Goal: Information Seeking & Learning: Learn about a topic

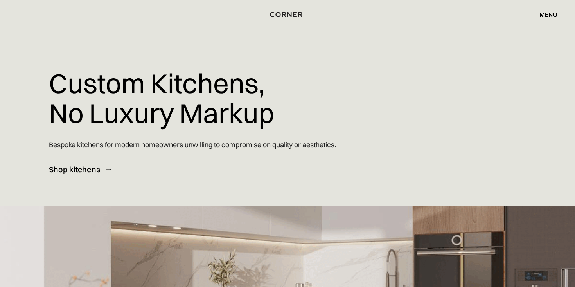
click at [543, 13] on div "menu" at bounding box center [548, 14] width 18 height 6
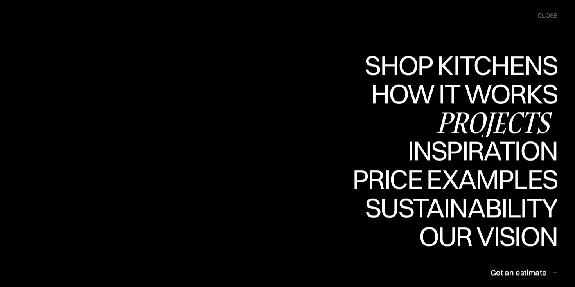
click at [456, 120] on div "Projects" at bounding box center [494, 121] width 127 height 27
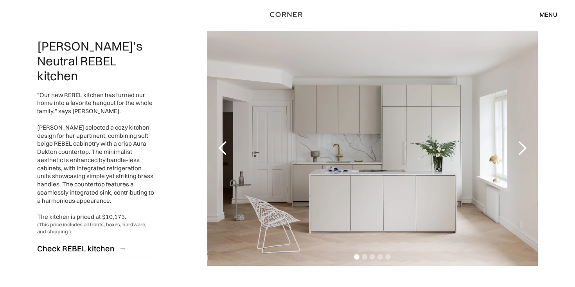
scroll to position [1205, 0]
click at [521, 154] on div "next slide" at bounding box center [522, 148] width 16 height 16
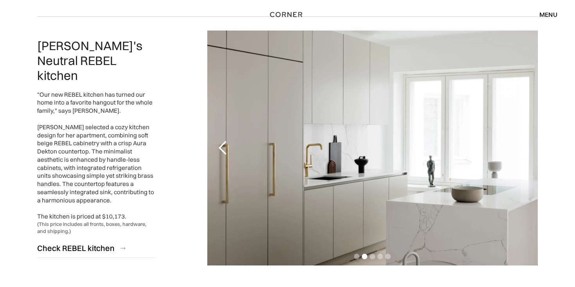
click at [521, 155] on div "next slide" at bounding box center [522, 148] width 16 height 16
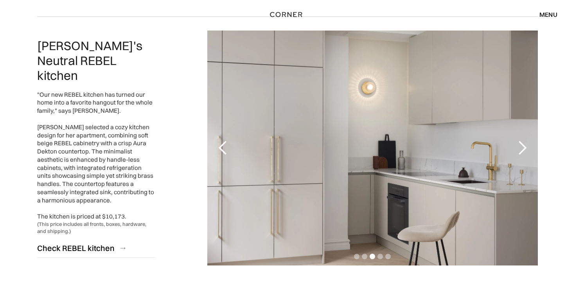
click at [521, 155] on div "next slide" at bounding box center [522, 148] width 16 height 16
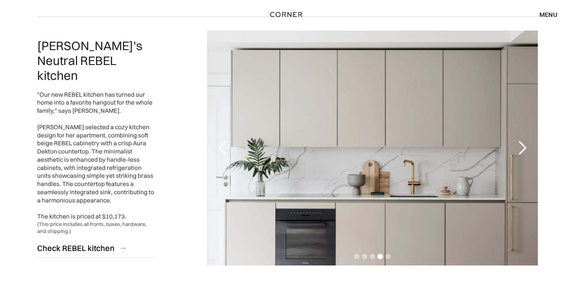
click at [521, 155] on div "next slide" at bounding box center [522, 148] width 16 height 16
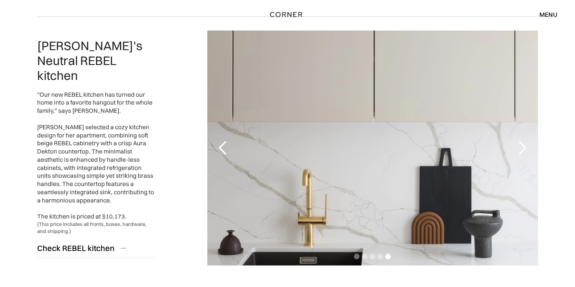
click at [521, 155] on div "next slide" at bounding box center [522, 148] width 16 height 16
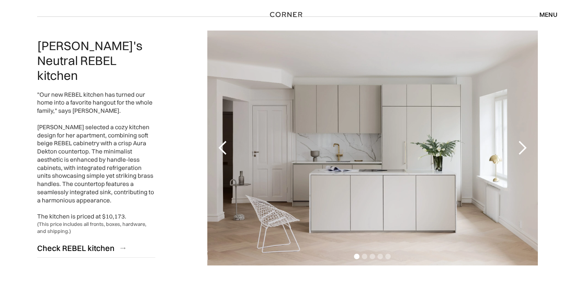
click at [518, 145] on div "next slide" at bounding box center [522, 148] width 16 height 16
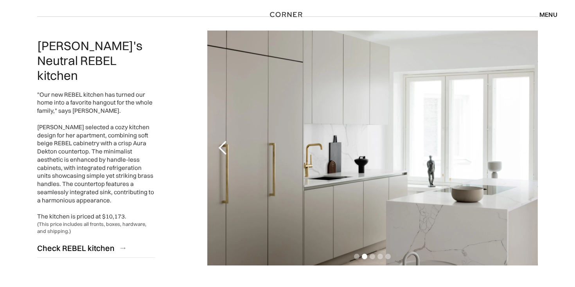
click at [519, 147] on div "next slide" at bounding box center [522, 148] width 16 height 16
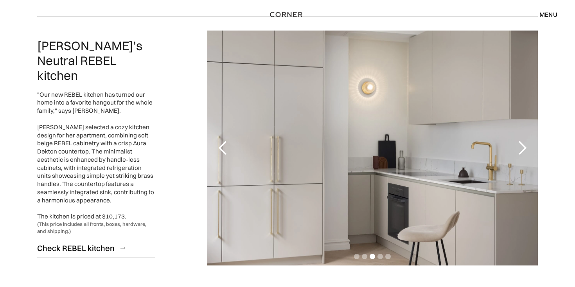
click at [519, 147] on div "next slide" at bounding box center [522, 148] width 16 height 16
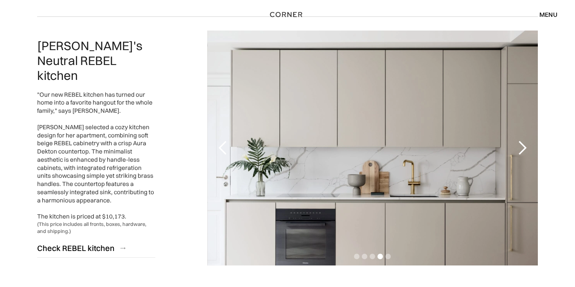
click at [519, 147] on div "next slide" at bounding box center [522, 148] width 16 height 16
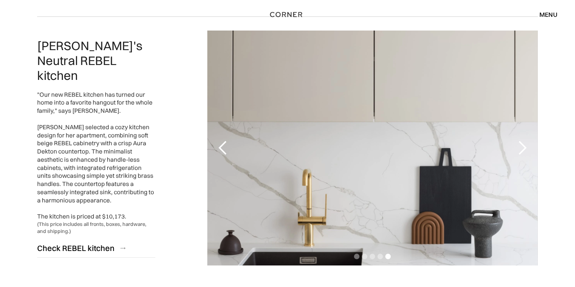
click at [519, 147] on div "next slide" at bounding box center [522, 148] width 16 height 16
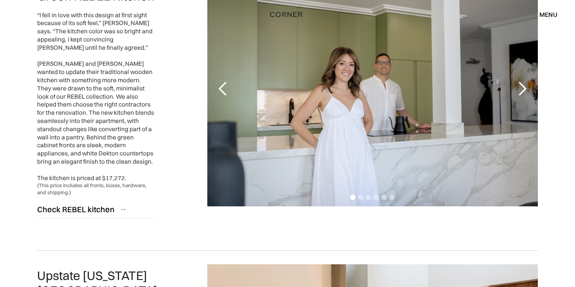
scroll to position [1556, 0]
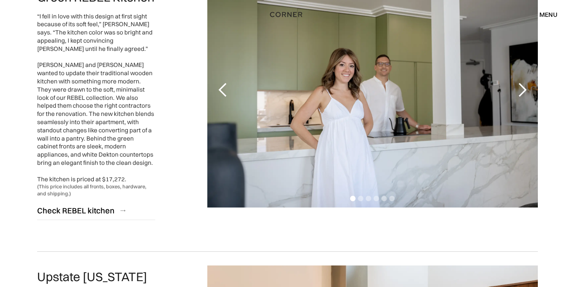
click at [516, 82] on div "next slide" at bounding box center [522, 90] width 16 height 16
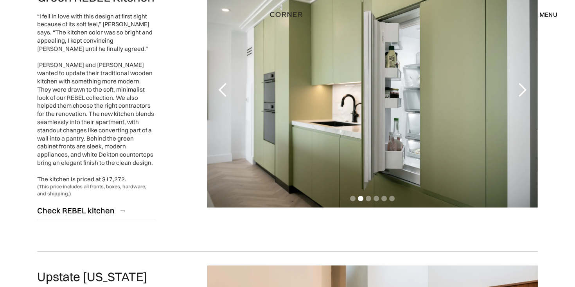
click at [225, 82] on div "previous slide" at bounding box center [223, 90] width 16 height 16
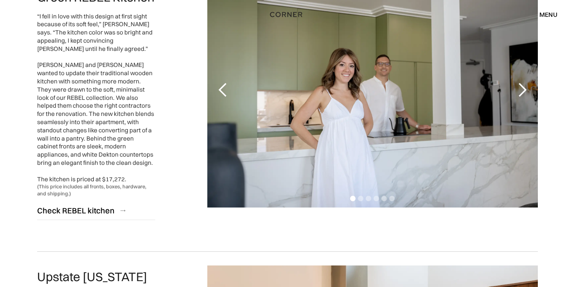
click at [522, 85] on div "next slide" at bounding box center [522, 90] width 16 height 16
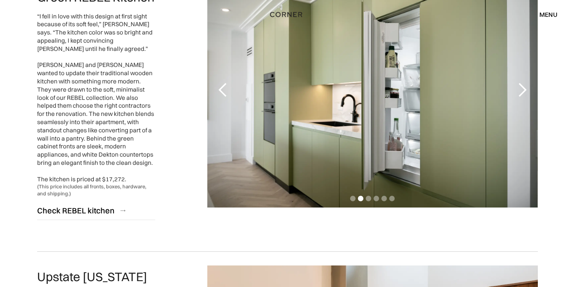
click at [522, 85] on div "next slide" at bounding box center [522, 90] width 16 height 16
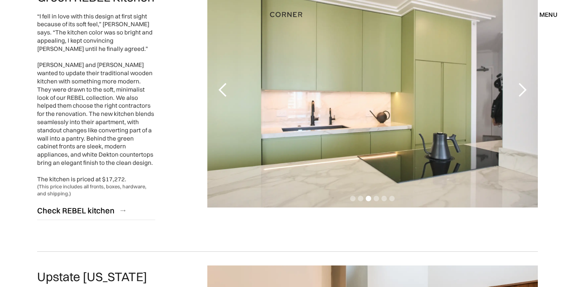
click at [522, 85] on div "next slide" at bounding box center [522, 90] width 16 height 16
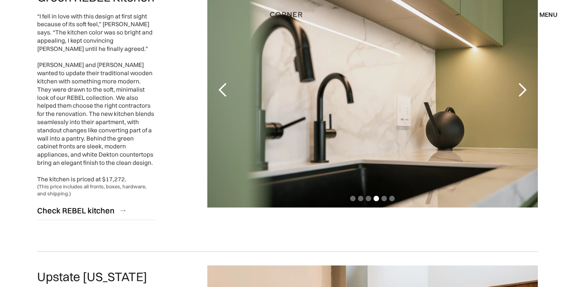
click at [522, 85] on div "next slide" at bounding box center [522, 90] width 16 height 16
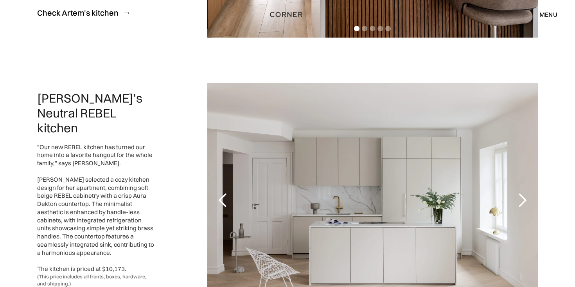
scroll to position [1199, 0]
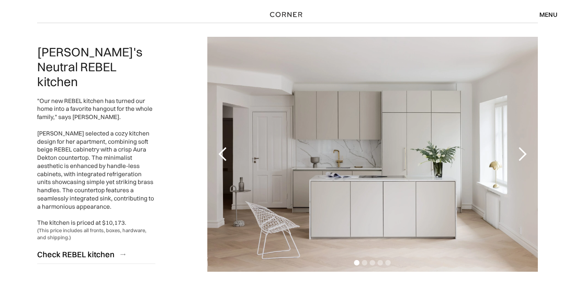
click at [520, 157] on div "next slide" at bounding box center [522, 154] width 16 height 16
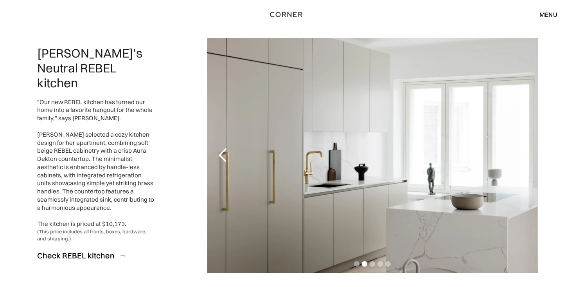
scroll to position [1199, 0]
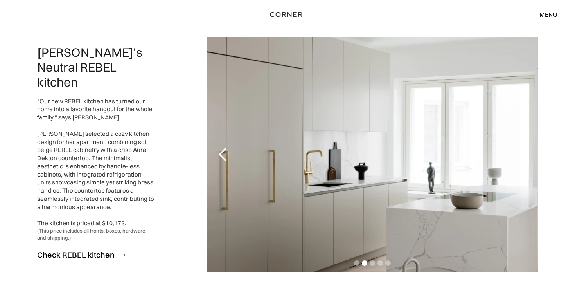
click at [527, 158] on div "next slide" at bounding box center [522, 155] width 16 height 16
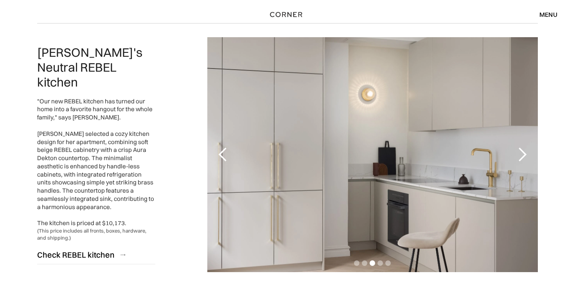
click at [526, 156] on div "next slide" at bounding box center [522, 155] width 16 height 16
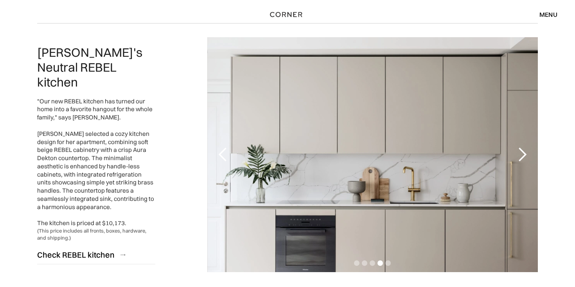
click at [526, 156] on div "next slide" at bounding box center [522, 155] width 16 height 16
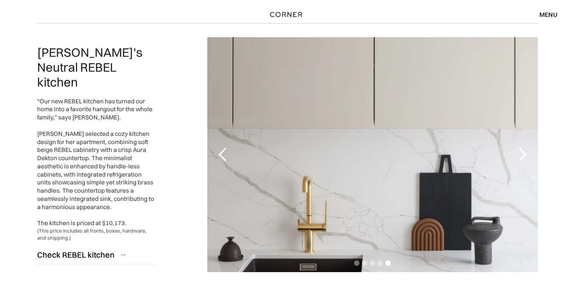
click at [526, 156] on div "next slide" at bounding box center [522, 155] width 16 height 16
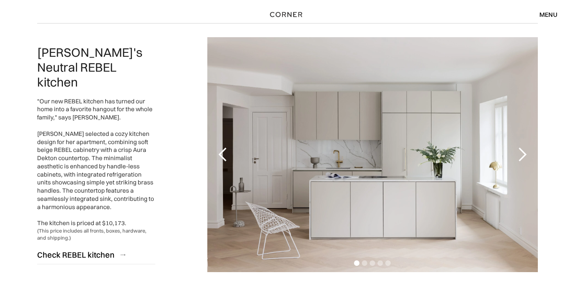
click at [523, 153] on div "next slide" at bounding box center [522, 155] width 16 height 16
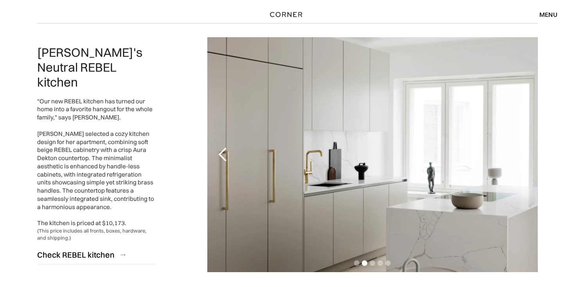
click at [523, 153] on div "next slide" at bounding box center [522, 155] width 16 height 16
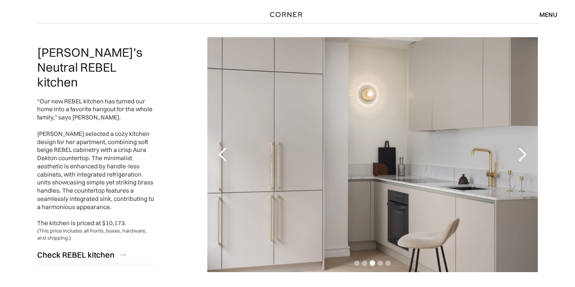
click at [526, 155] on div "next slide" at bounding box center [522, 155] width 16 height 16
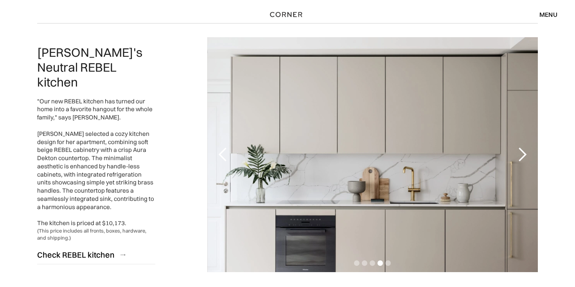
click at [526, 155] on div "next slide" at bounding box center [522, 155] width 16 height 16
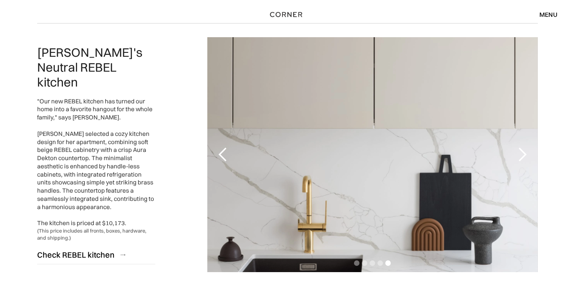
click at [526, 155] on div "next slide" at bounding box center [522, 155] width 16 height 16
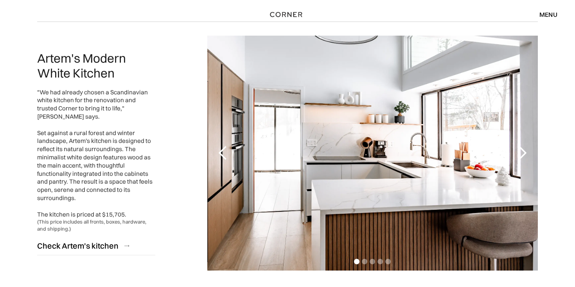
scroll to position [919, 0]
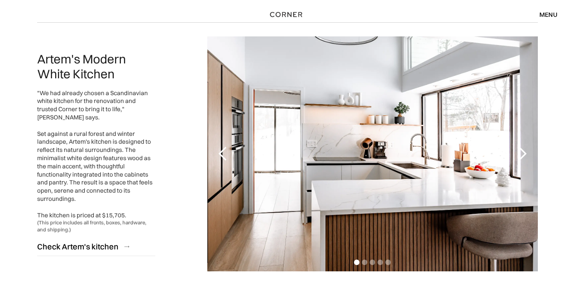
click at [525, 152] on div "next slide" at bounding box center [522, 154] width 16 height 16
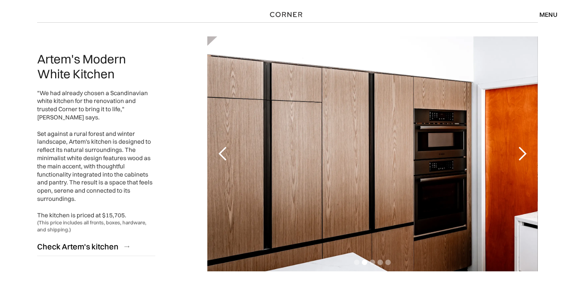
click at [525, 153] on div "next slide" at bounding box center [522, 154] width 16 height 16
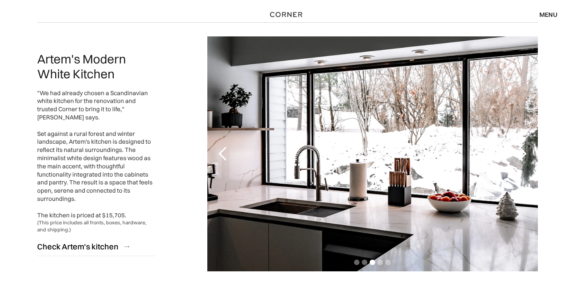
click at [525, 153] on div "next slide" at bounding box center [522, 154] width 16 height 16
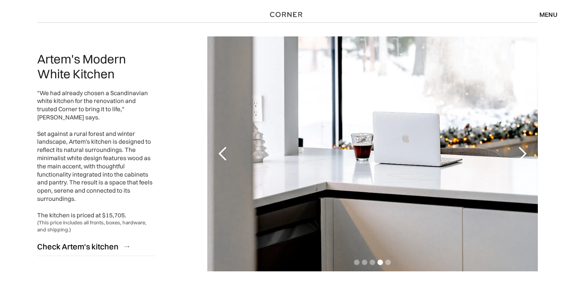
click at [525, 153] on div "next slide" at bounding box center [522, 154] width 16 height 16
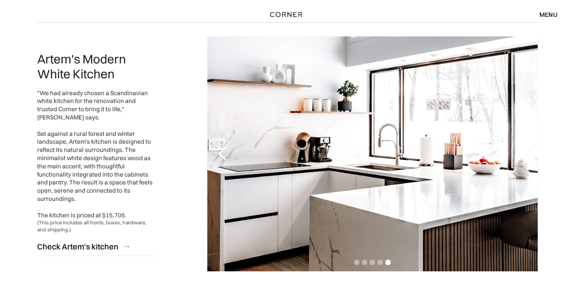
click at [525, 153] on div "next slide" at bounding box center [522, 154] width 16 height 16
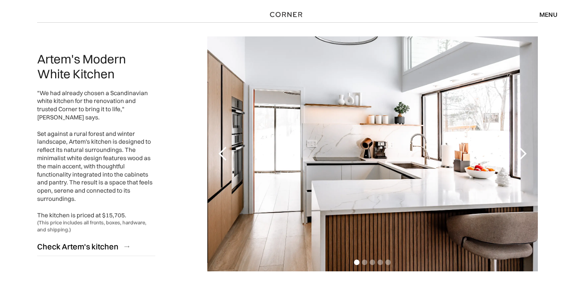
click at [525, 153] on div "next slide" at bounding box center [522, 154] width 16 height 16
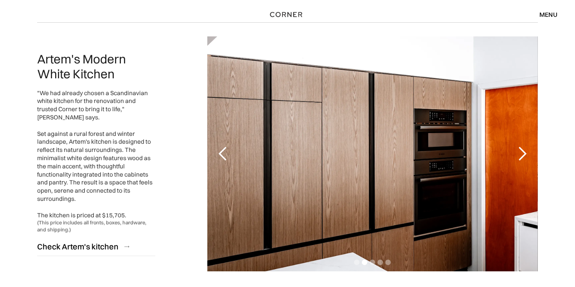
click at [525, 153] on div "next slide" at bounding box center [522, 154] width 16 height 16
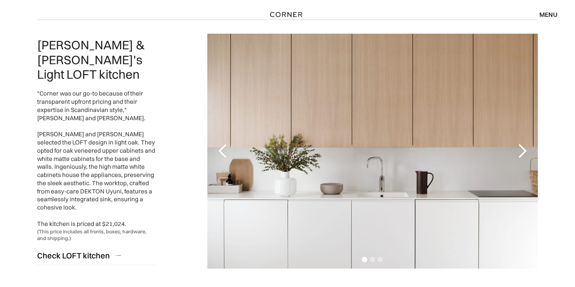
scroll to position [643, 0]
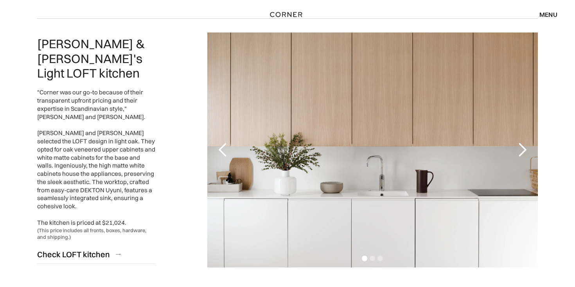
click at [525, 150] on div "next slide" at bounding box center [522, 150] width 16 height 16
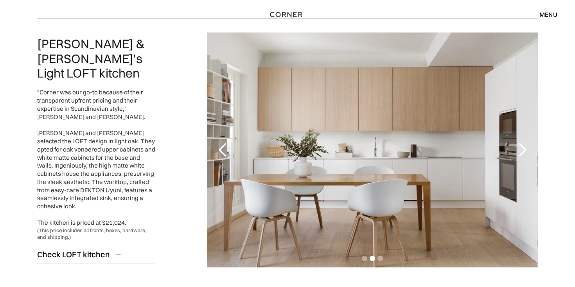
click at [525, 150] on div "next slide" at bounding box center [522, 150] width 16 height 16
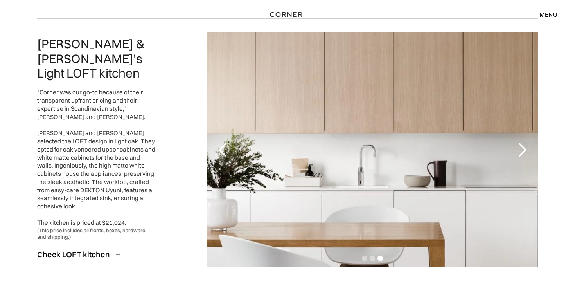
click at [524, 155] on div "next slide" at bounding box center [522, 150] width 16 height 16
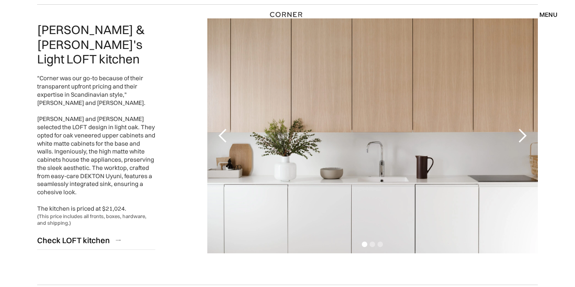
scroll to position [658, 0]
click at [522, 138] on div "next slide" at bounding box center [522, 136] width 16 height 16
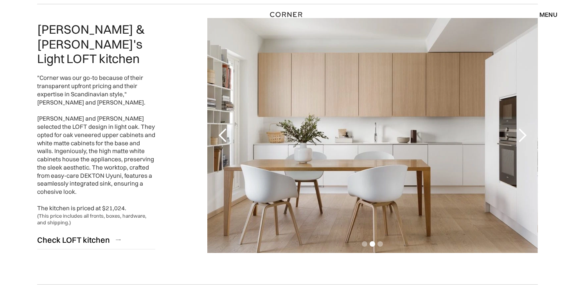
click at [522, 138] on div "next slide" at bounding box center [522, 136] width 16 height 16
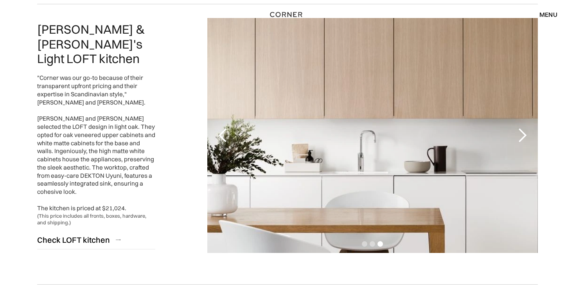
click at [522, 138] on div "next slide" at bounding box center [522, 136] width 16 height 16
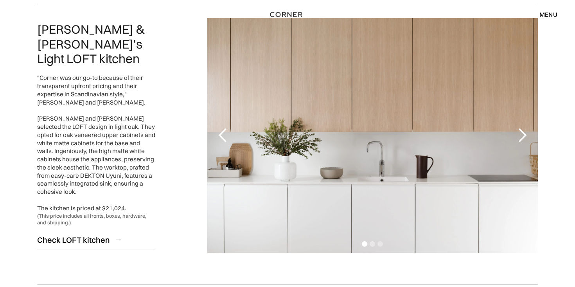
click at [522, 138] on div "next slide" at bounding box center [522, 136] width 16 height 16
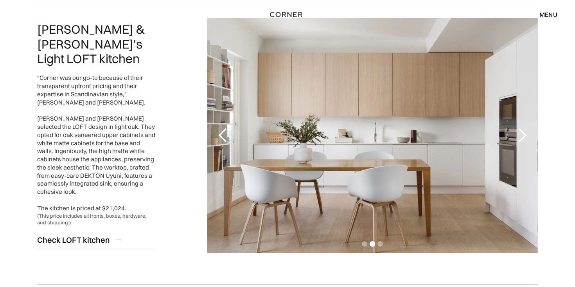
click at [522, 138] on div "next slide" at bounding box center [522, 136] width 16 height 16
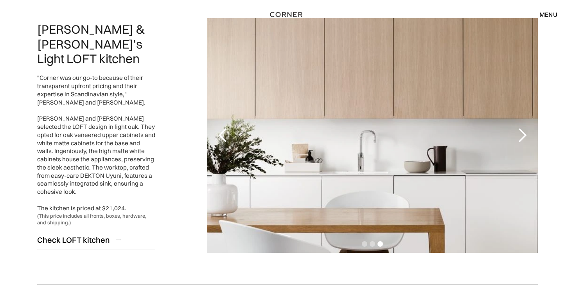
click at [522, 138] on div "next slide" at bounding box center [522, 136] width 16 height 16
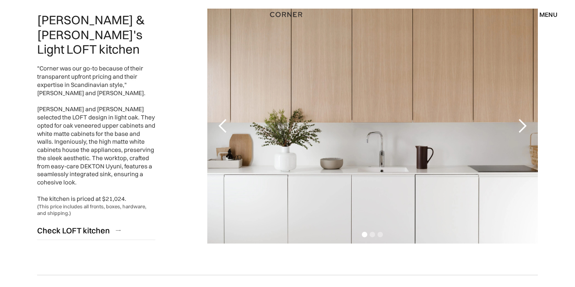
scroll to position [666, 0]
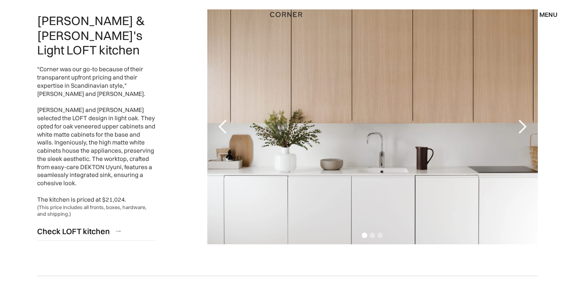
click at [525, 129] on div "next slide" at bounding box center [522, 127] width 16 height 16
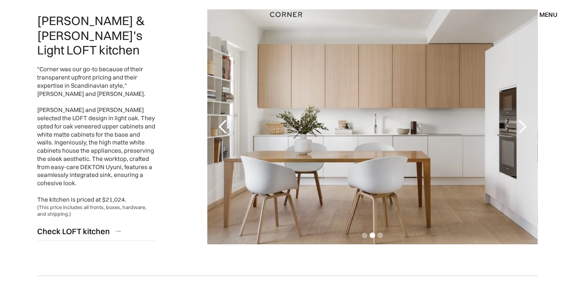
click at [525, 129] on div "next slide" at bounding box center [522, 127] width 16 height 16
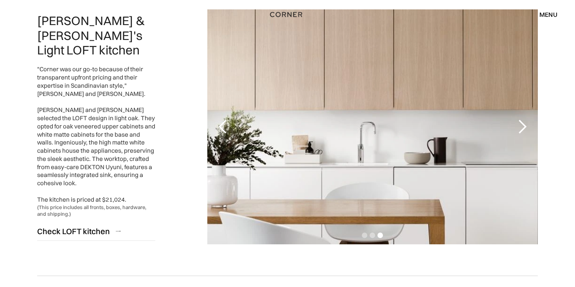
click at [525, 129] on div "next slide" at bounding box center [522, 127] width 16 height 16
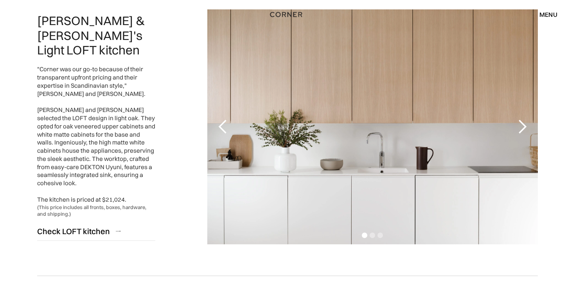
click at [525, 129] on div "next slide" at bounding box center [522, 127] width 16 height 16
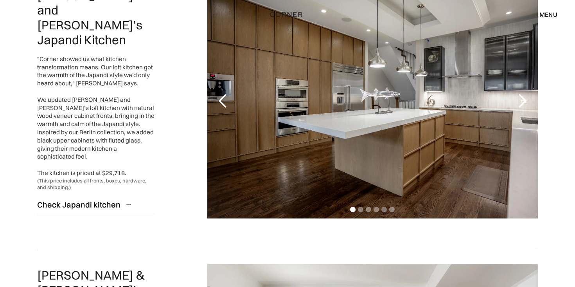
scroll to position [407, 0]
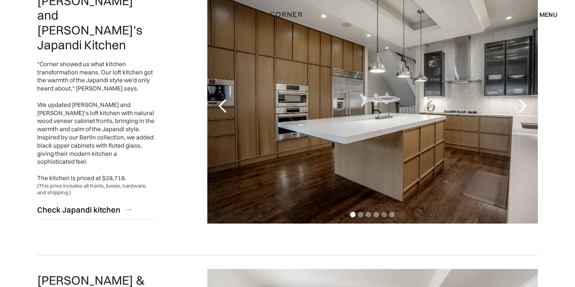
click at [525, 109] on div "next slide" at bounding box center [522, 106] width 16 height 16
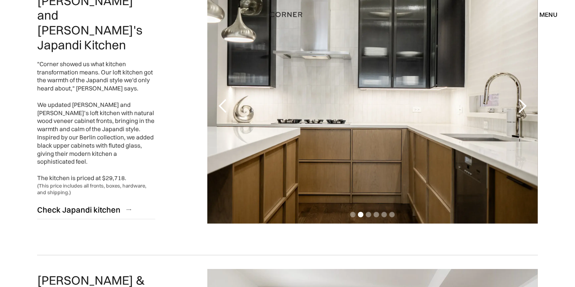
click at [525, 109] on div "next slide" at bounding box center [522, 106] width 16 height 16
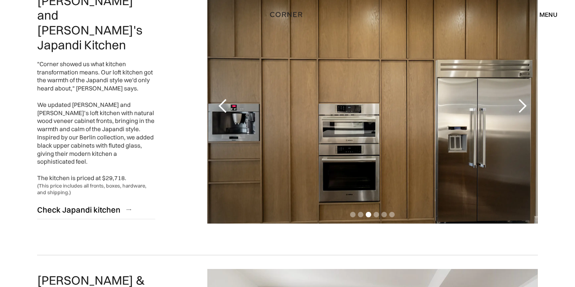
click at [526, 110] on div "next slide" at bounding box center [522, 106] width 16 height 16
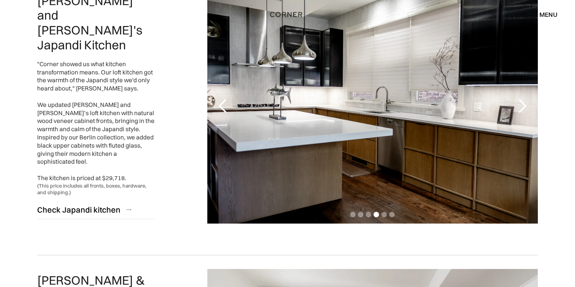
click at [523, 109] on div "next slide" at bounding box center [522, 106] width 16 height 16
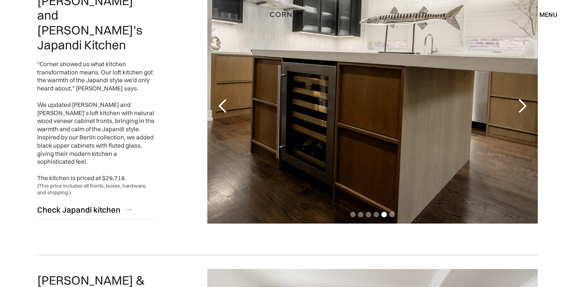
click at [523, 109] on div "next slide" at bounding box center [522, 106] width 16 height 16
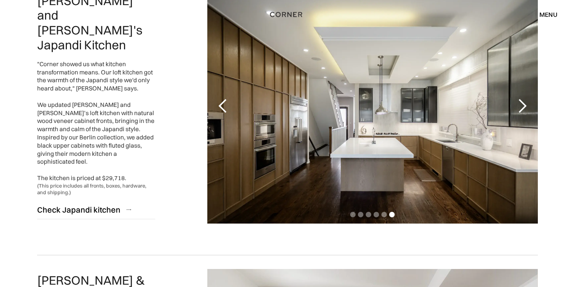
click at [523, 109] on div "next slide" at bounding box center [522, 106] width 16 height 16
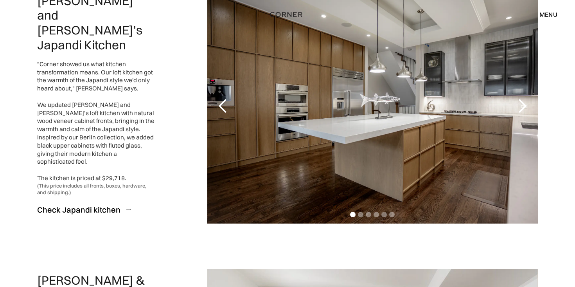
click at [526, 111] on div "next slide" at bounding box center [522, 106] width 16 height 16
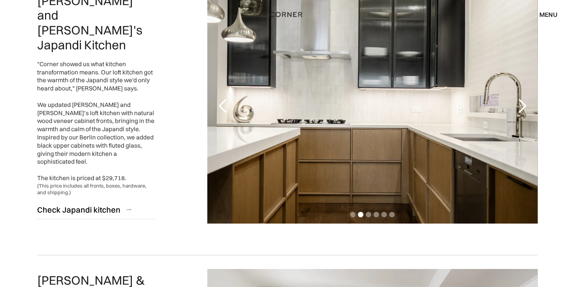
click at [526, 111] on div "next slide" at bounding box center [522, 106] width 16 height 16
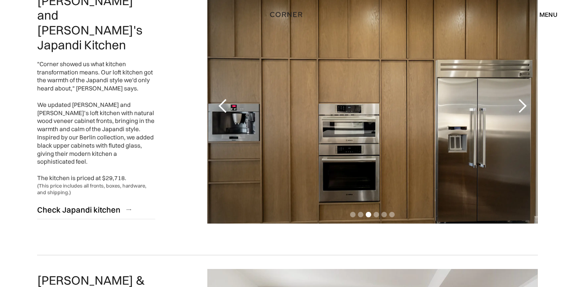
click at [526, 111] on div "next slide" at bounding box center [522, 106] width 16 height 16
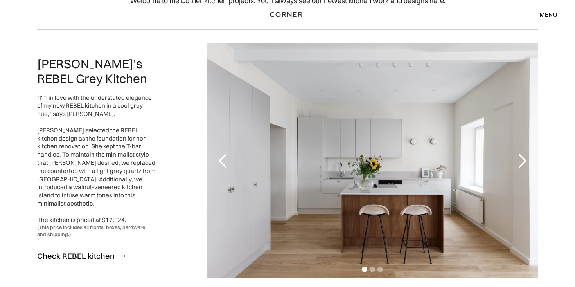
scroll to position [73, 0]
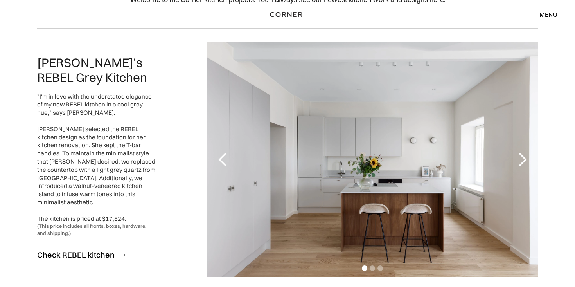
click at [528, 158] on div "next slide" at bounding box center [522, 160] width 16 height 16
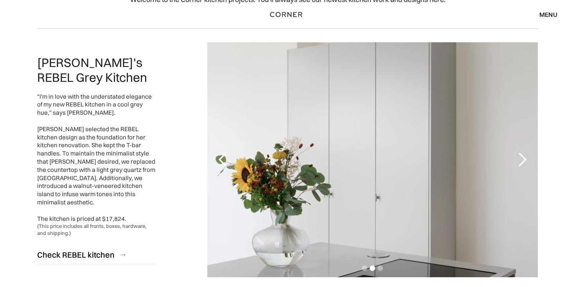
click at [529, 158] on div "next slide" at bounding box center [522, 160] width 16 height 16
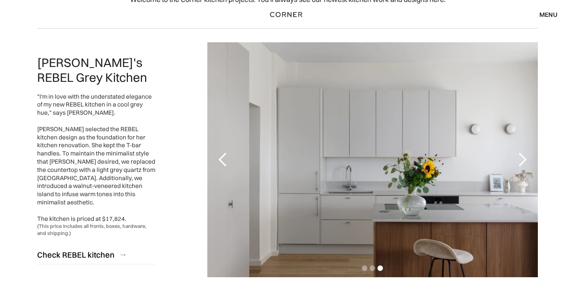
click at [529, 158] on div "next slide" at bounding box center [522, 160] width 16 height 16
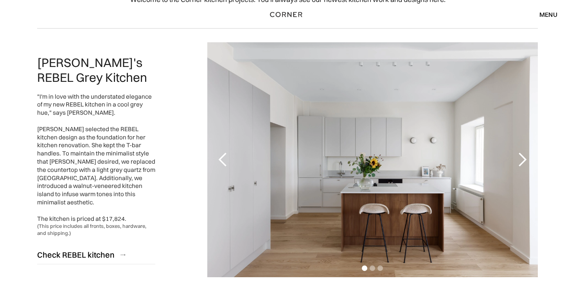
click at [529, 158] on div "next slide" at bounding box center [522, 160] width 16 height 16
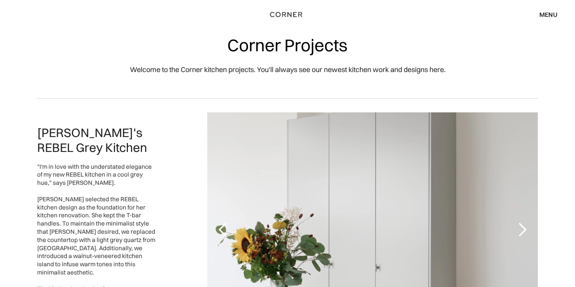
scroll to position [0, 0]
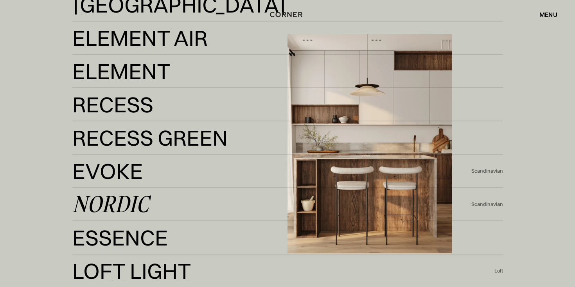
scroll to position [1510, 0]
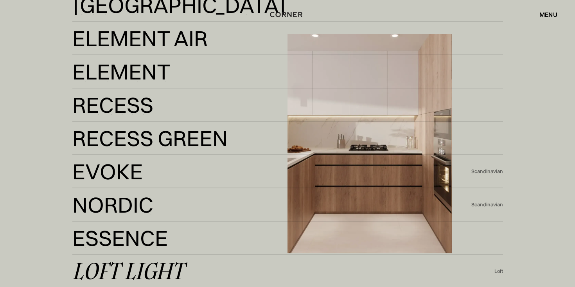
click at [137, 273] on div "Loft Light" at bounding box center [127, 271] width 111 height 19
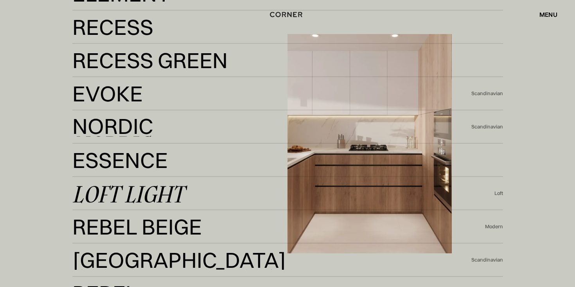
scroll to position [1588, 0]
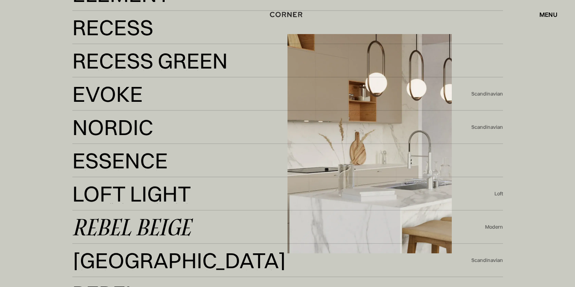
click at [169, 230] on div "Rebel Beige" at bounding box center [131, 227] width 119 height 19
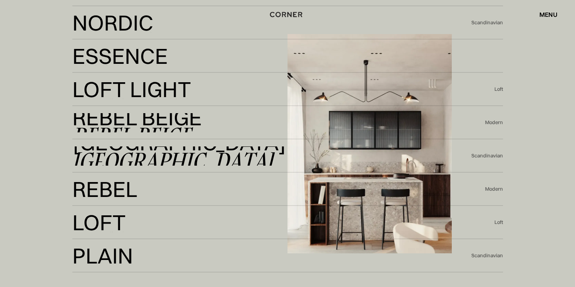
scroll to position [1693, 0]
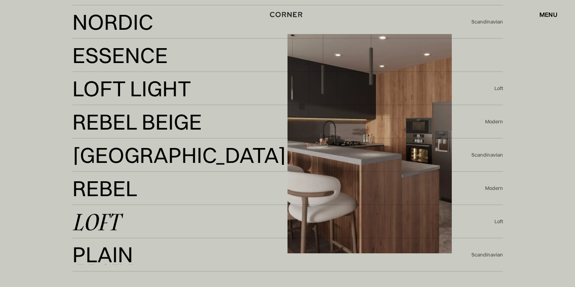
click at [112, 217] on div "Loft" at bounding box center [95, 221] width 47 height 19
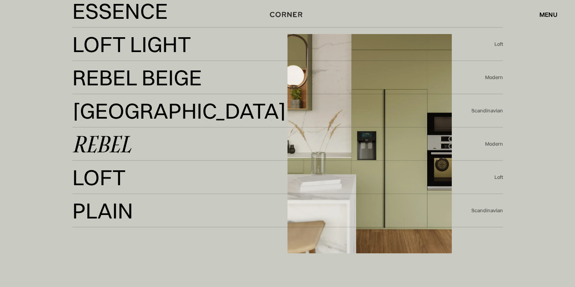
scroll to position [1739, 0]
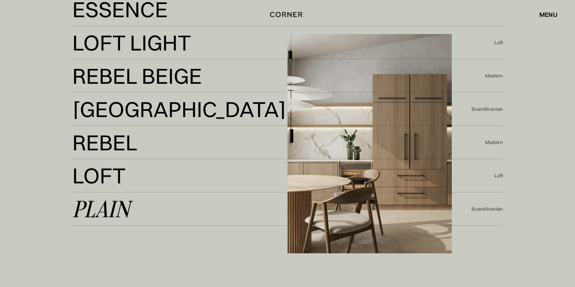
click at [123, 212] on div "Plain" at bounding box center [101, 209] width 58 height 19
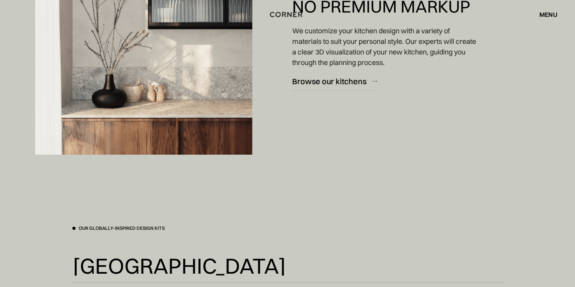
scroll to position [1422, 0]
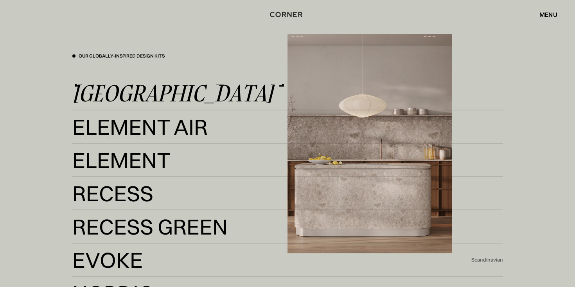
click at [110, 93] on div "[GEOGRAPHIC_DATA]" at bounding box center [172, 93] width 201 height 19
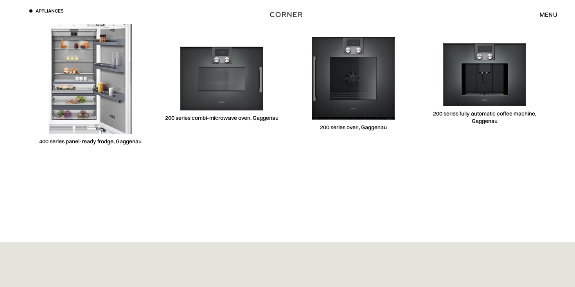
scroll to position [2302, 0]
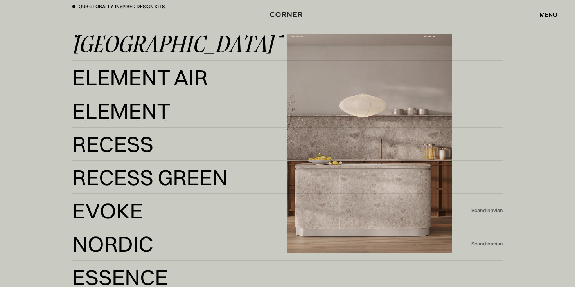
scroll to position [1473, 0]
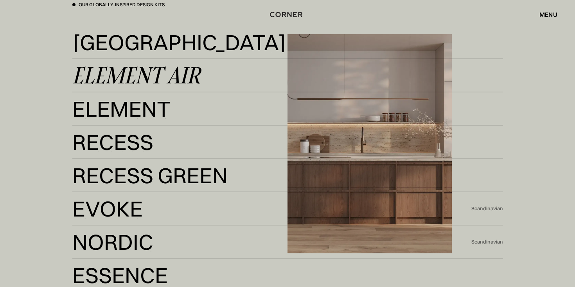
click at [105, 74] on div "Element Air" at bounding box center [136, 75] width 128 height 19
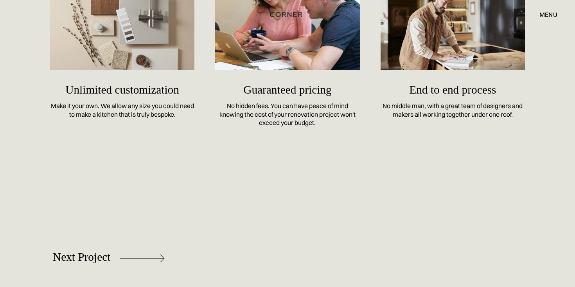
scroll to position [3611, 0]
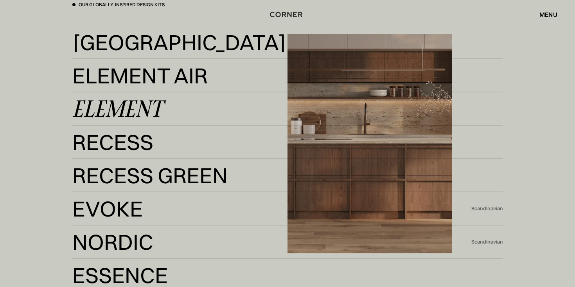
click at [149, 108] on div "Element" at bounding box center [117, 108] width 90 height 19
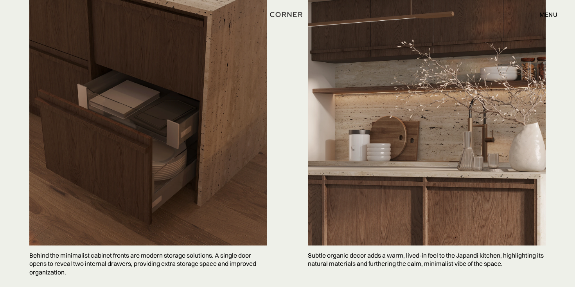
scroll to position [1931, 0]
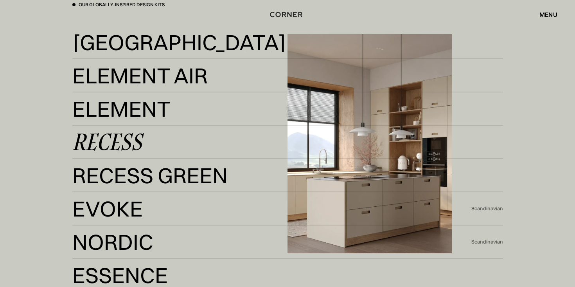
click at [131, 144] on div "Recess" at bounding box center [107, 142] width 70 height 19
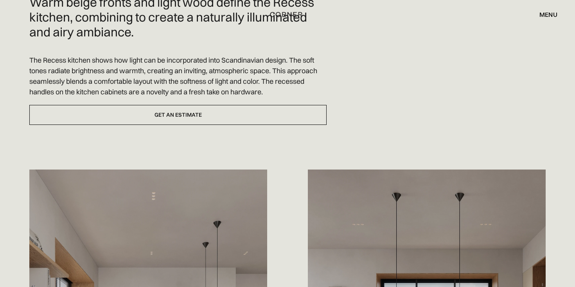
scroll to position [245, 0]
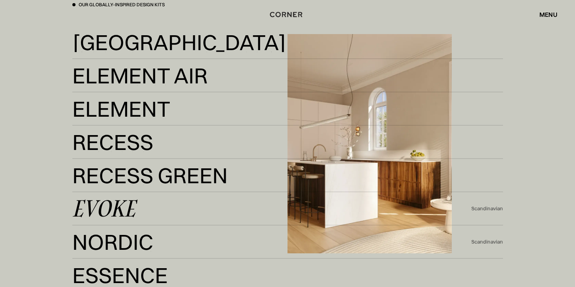
click at [127, 214] on div "Evoke" at bounding box center [103, 208] width 63 height 19
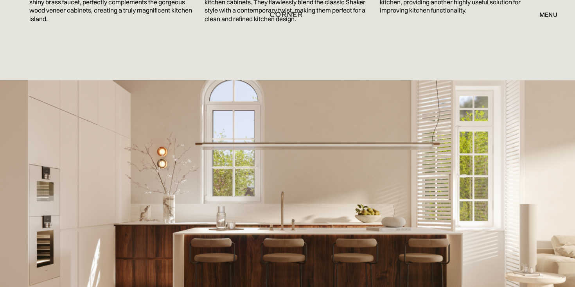
scroll to position [1453, 0]
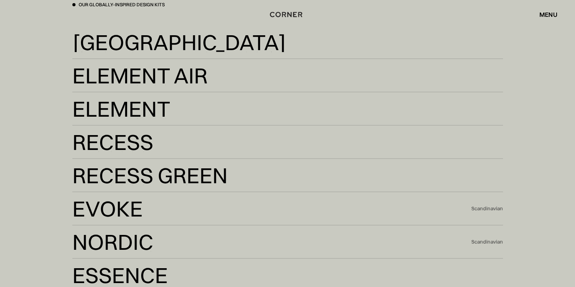
scroll to position [1481, 0]
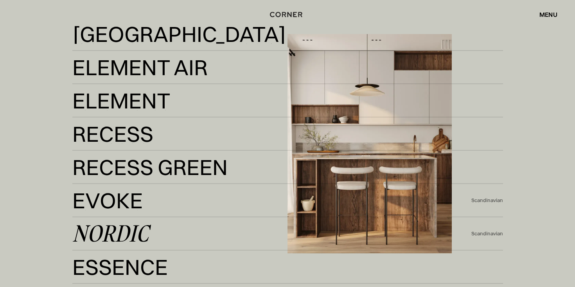
click at [133, 230] on div "Nordic" at bounding box center [110, 233] width 76 height 19
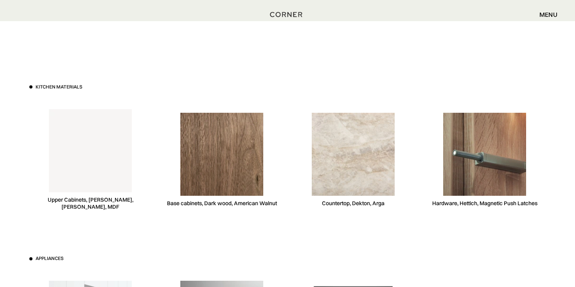
scroll to position [2118, 0]
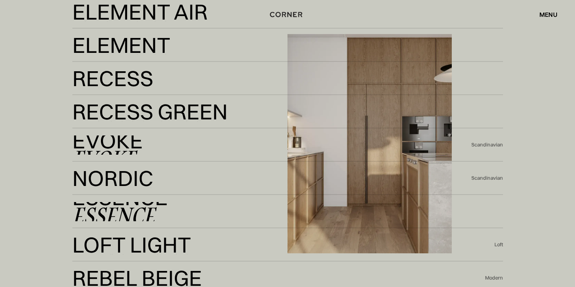
scroll to position [1536, 0]
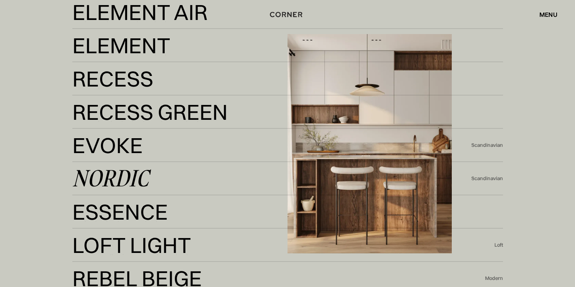
click at [124, 175] on div "Nordic" at bounding box center [110, 178] width 76 height 19
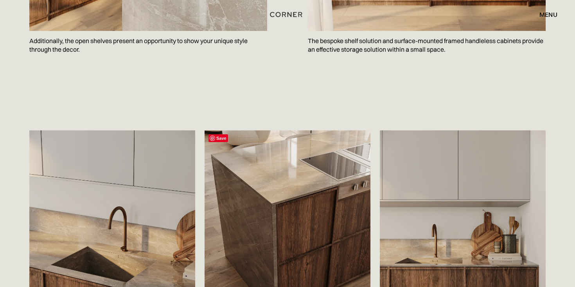
scroll to position [1122, 0]
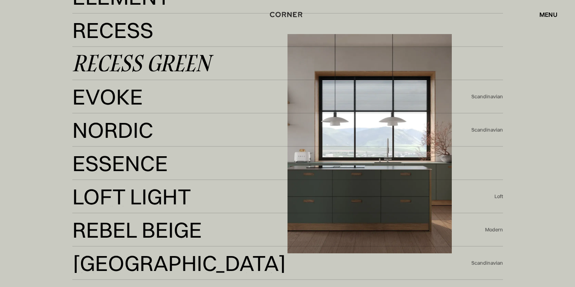
scroll to position [1586, 0]
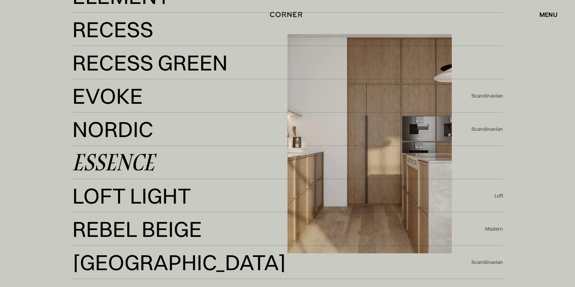
click at [128, 163] on div "Essence" at bounding box center [113, 162] width 82 height 19
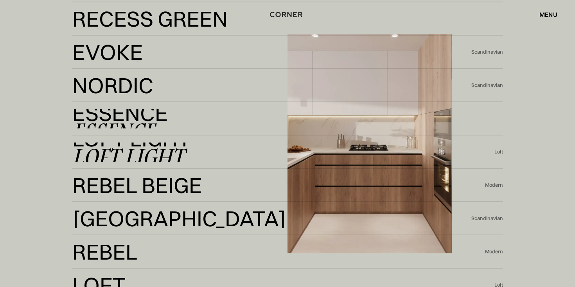
scroll to position [1630, 0]
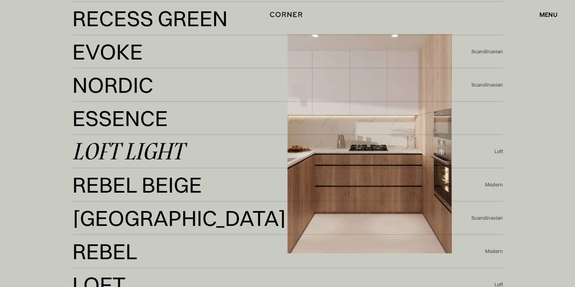
click at [162, 149] on div "Loft Light" at bounding box center [127, 151] width 111 height 19
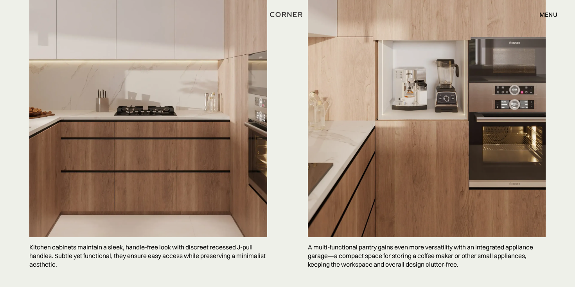
scroll to position [2124, 0]
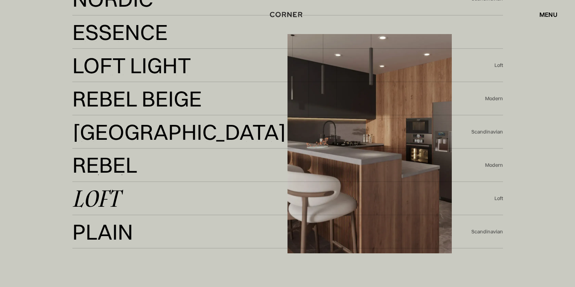
scroll to position [1716, 0]
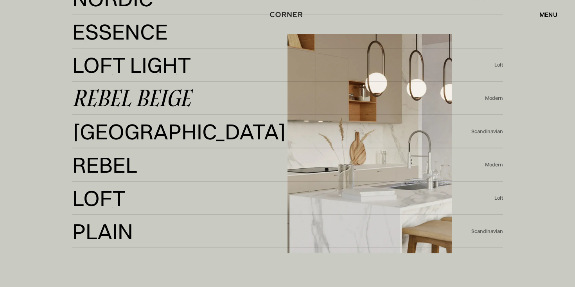
click at [146, 99] on div "Rebel Beige" at bounding box center [131, 98] width 119 height 19
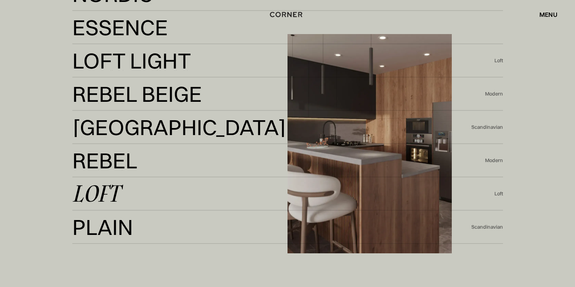
click at [130, 200] on link "Loft Loft" at bounding box center [283, 193] width 422 height 19
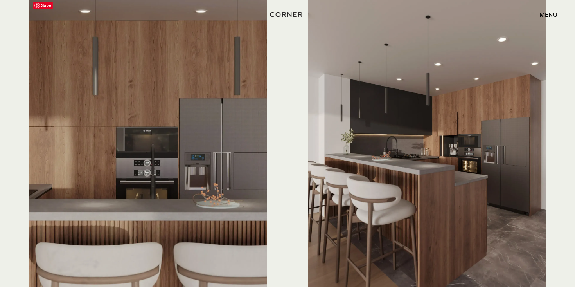
scroll to position [2167, 0]
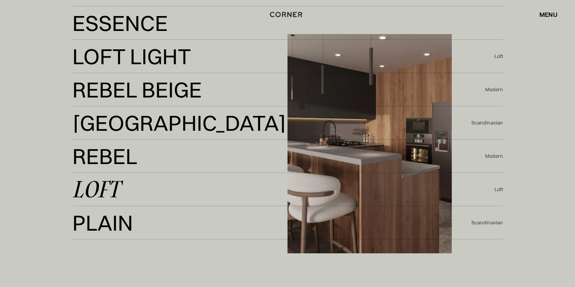
click at [99, 190] on div "Loft" at bounding box center [95, 189] width 47 height 19
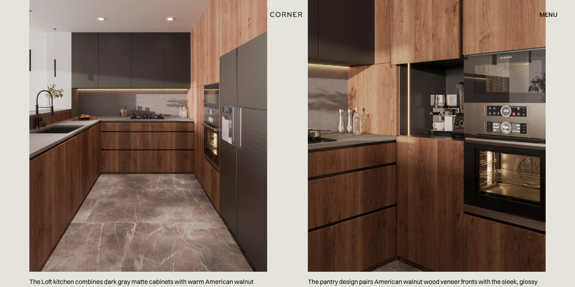
scroll to position [462, 0]
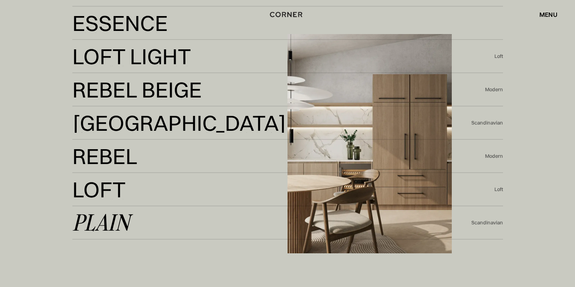
click at [135, 225] on link "Plain Plain" at bounding box center [271, 222] width 399 height 19
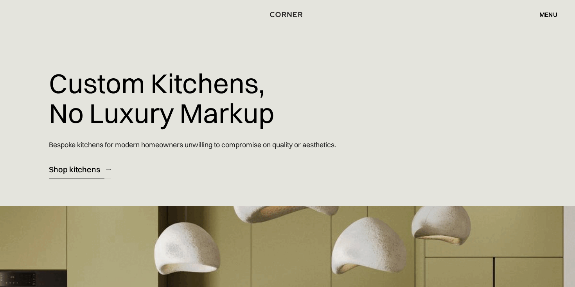
click at [97, 166] on div "Shop kitchens" at bounding box center [74, 169] width 51 height 11
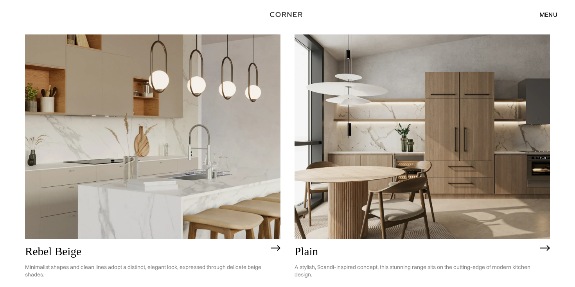
scroll to position [1652, 0]
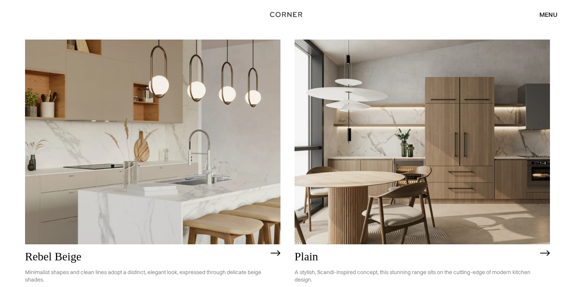
click at [186, 186] on img at bounding box center [152, 142] width 255 height 204
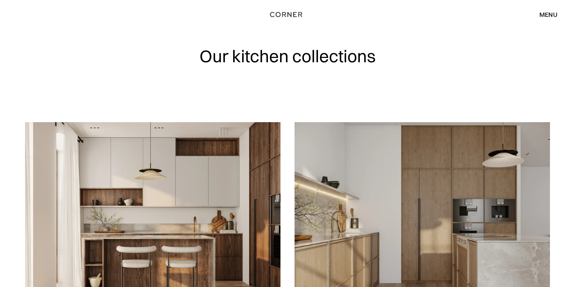
click at [546, 10] on div "menu close" at bounding box center [545, 14] width 26 height 13
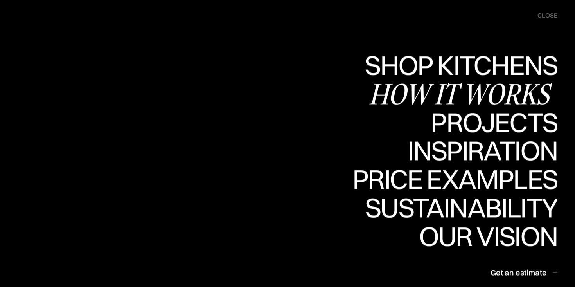
click at [464, 92] on div "How it works" at bounding box center [463, 93] width 189 height 27
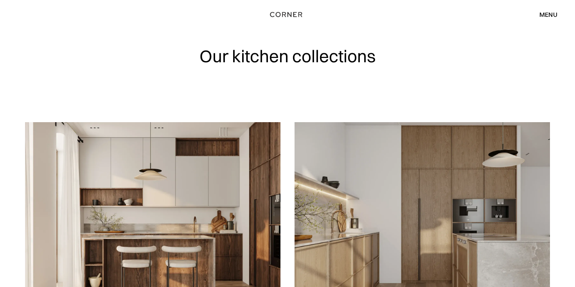
click at [541, 13] on div "menu" at bounding box center [548, 14] width 18 height 6
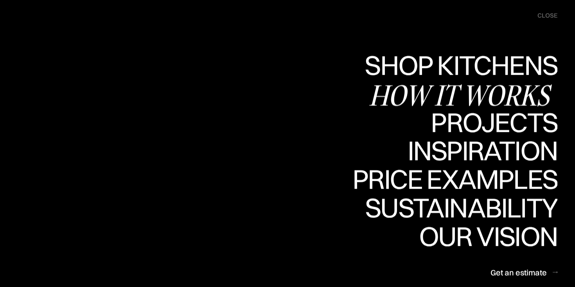
scroll to position [18, 0]
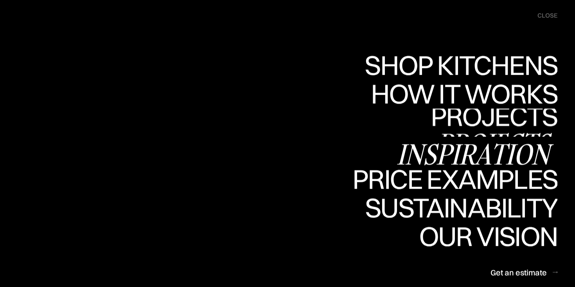
click at [513, 145] on div "Inspiration" at bounding box center [477, 153] width 161 height 27
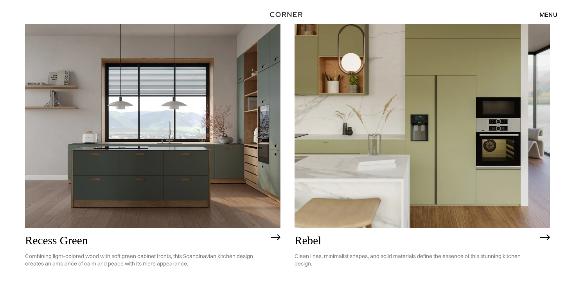
scroll to position [1341, 0]
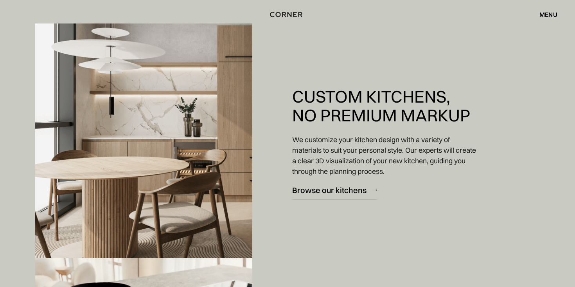
scroll to position [650, 0]
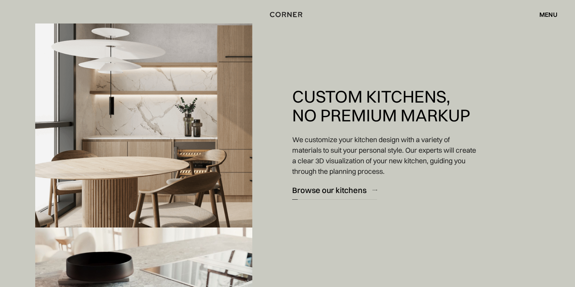
click at [339, 193] on div "Browse our kitchens" at bounding box center [329, 190] width 74 height 11
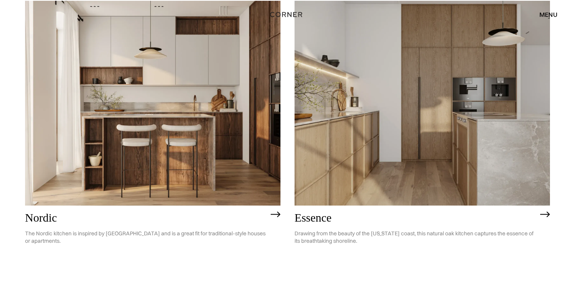
scroll to position [171, 0]
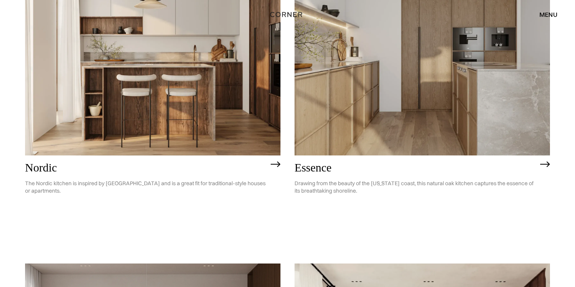
click at [198, 111] on img at bounding box center [152, 53] width 255 height 204
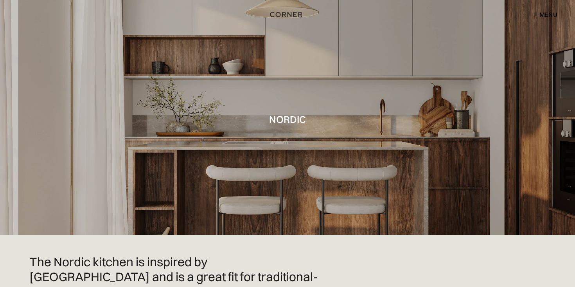
click at [540, 11] on div "menu" at bounding box center [548, 14] width 18 height 6
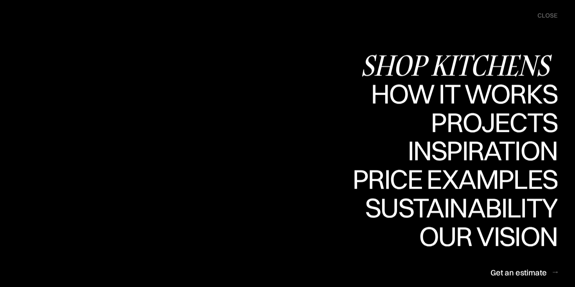
click at [400, 62] on div "Shop Kitchens" at bounding box center [459, 64] width 197 height 27
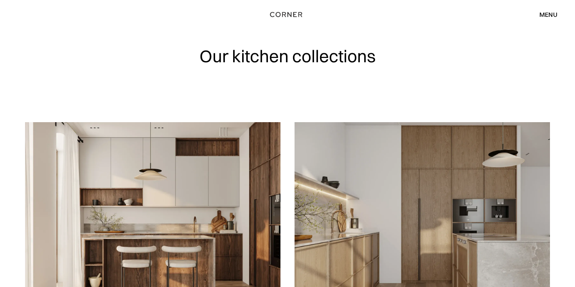
click at [546, 14] on div "menu" at bounding box center [548, 14] width 18 height 6
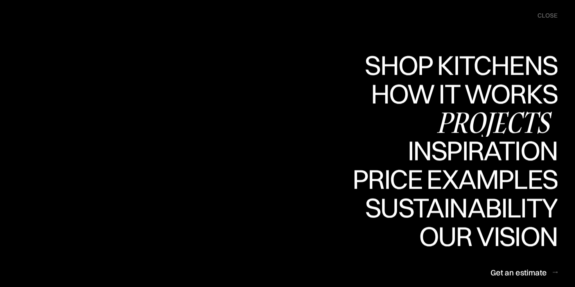
click at [525, 113] on div "Projects" at bounding box center [494, 121] width 127 height 27
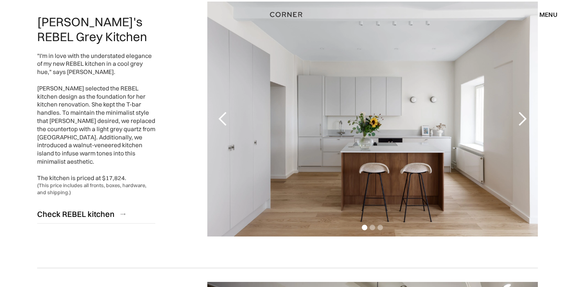
scroll to position [108, 0]
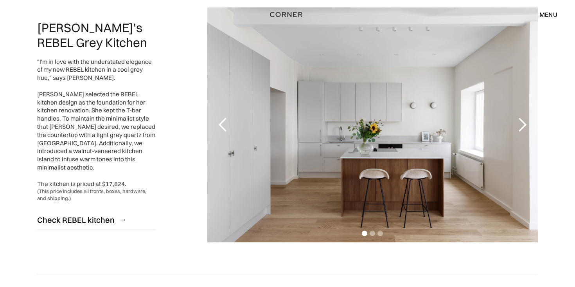
click at [525, 125] on div "next slide" at bounding box center [522, 125] width 16 height 16
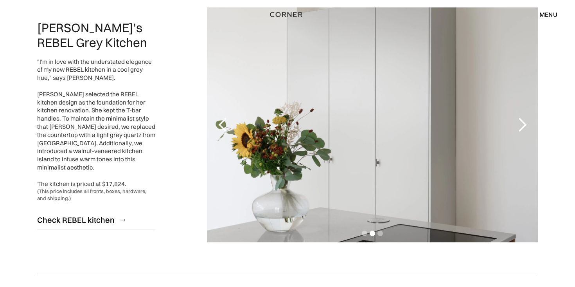
click at [525, 125] on div "next slide" at bounding box center [522, 125] width 16 height 16
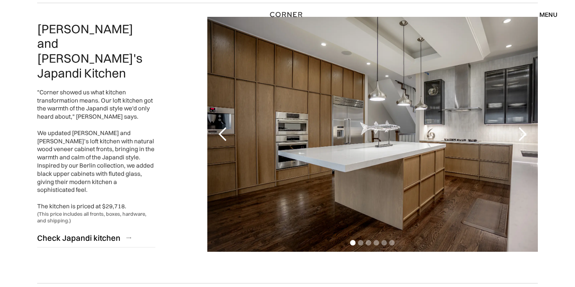
scroll to position [378, 0]
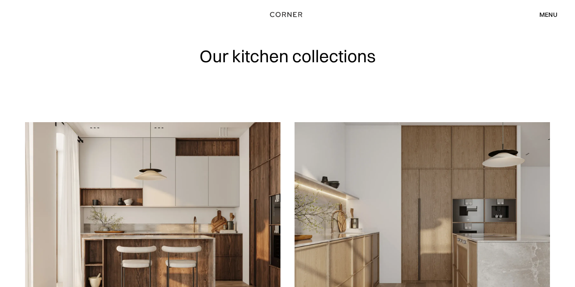
click at [548, 15] on div "menu" at bounding box center [548, 14] width 18 height 6
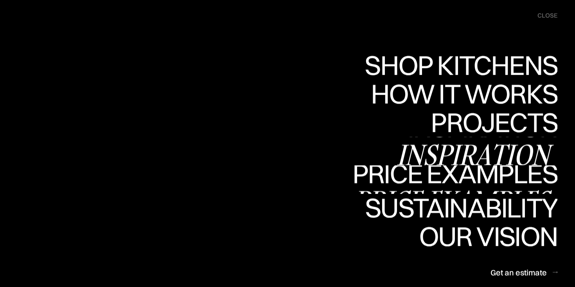
click at [500, 187] on div "Price examples" at bounding box center [454, 200] width 205 height 27
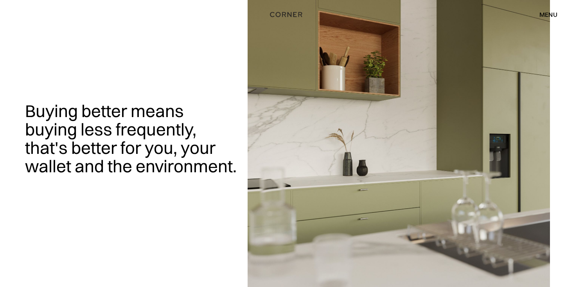
click at [541, 13] on div "menu" at bounding box center [548, 14] width 18 height 6
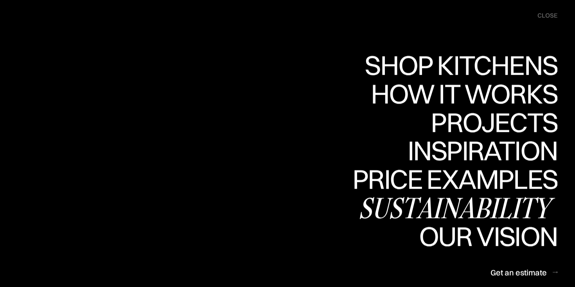
click at [481, 210] on div "Sustainability" at bounding box center [457, 207] width 199 height 27
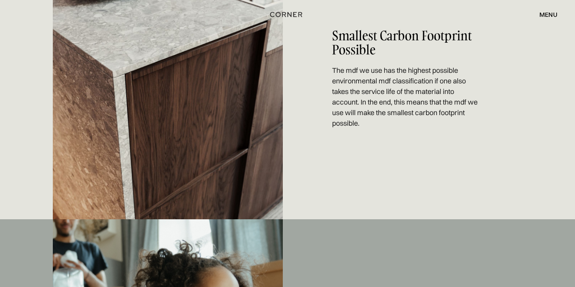
scroll to position [353, 0]
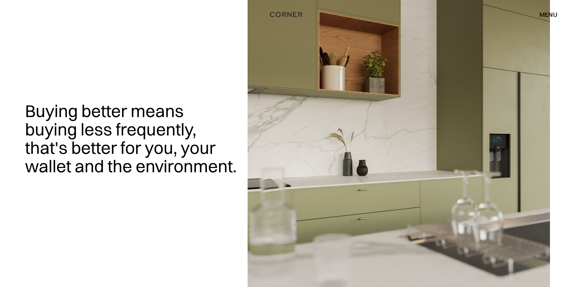
click at [545, 12] on div "menu" at bounding box center [548, 14] width 18 height 6
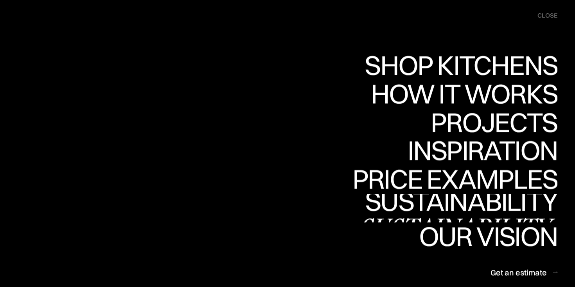
scroll to position [47, 0]
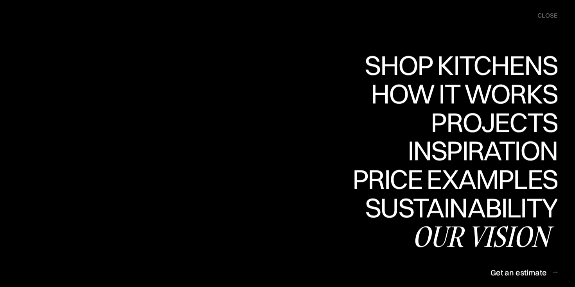
click at [507, 238] on div "Our vision" at bounding box center [484, 235] width 145 height 27
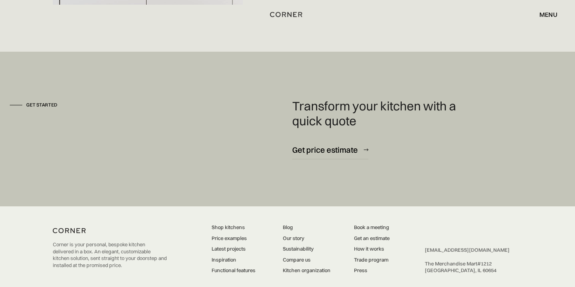
scroll to position [2049, 0]
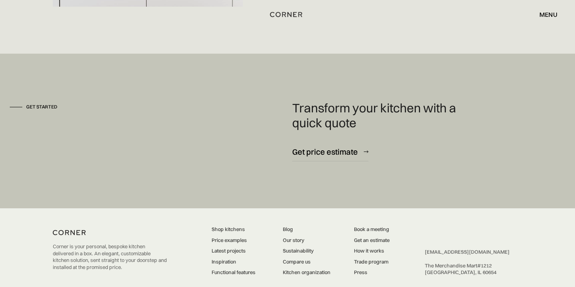
click at [361, 226] on link "Book a meeting" at bounding box center [372, 229] width 36 height 7
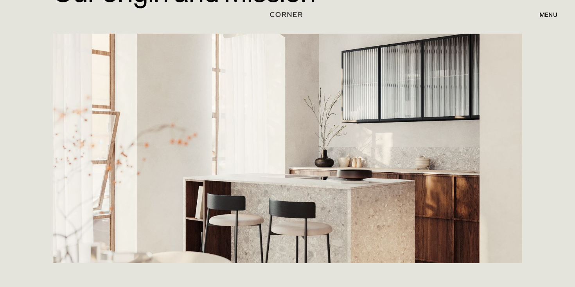
scroll to position [0, 0]
